Goal: Find specific page/section

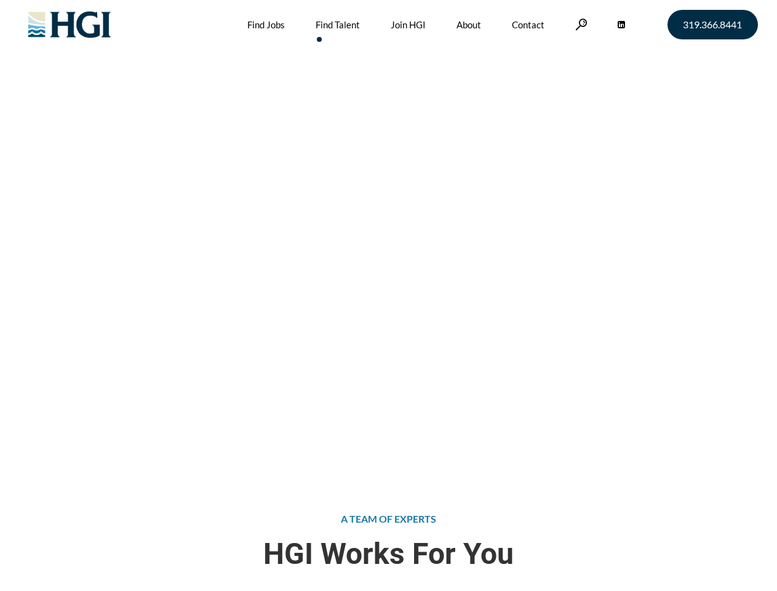
click at [388, 295] on div "Attract the Right Talent Home » Find Talent" at bounding box center [388, 236] width 777 height 473
click at [580, 24] on link at bounding box center [581, 24] width 12 height 12
